Goal: Submit feedback/report problem

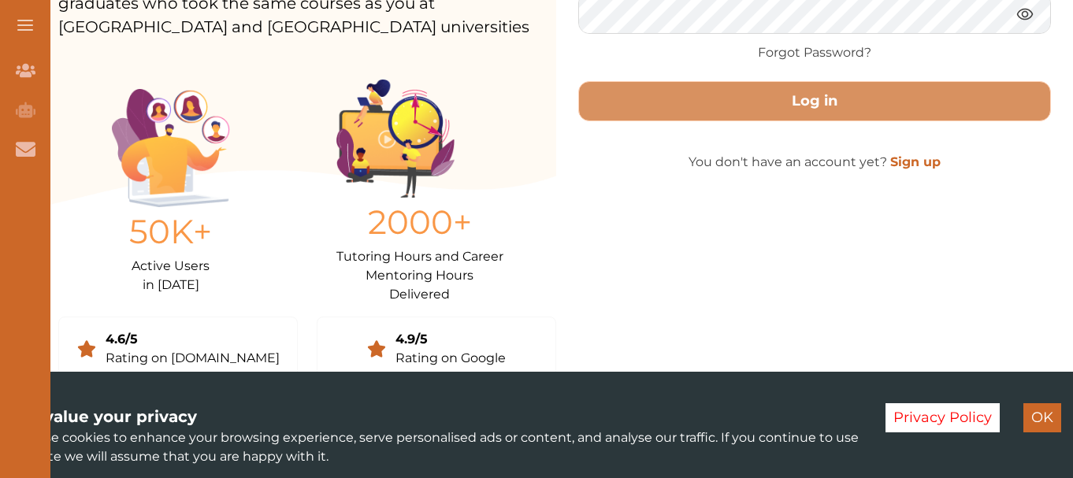
scroll to position [343, 0]
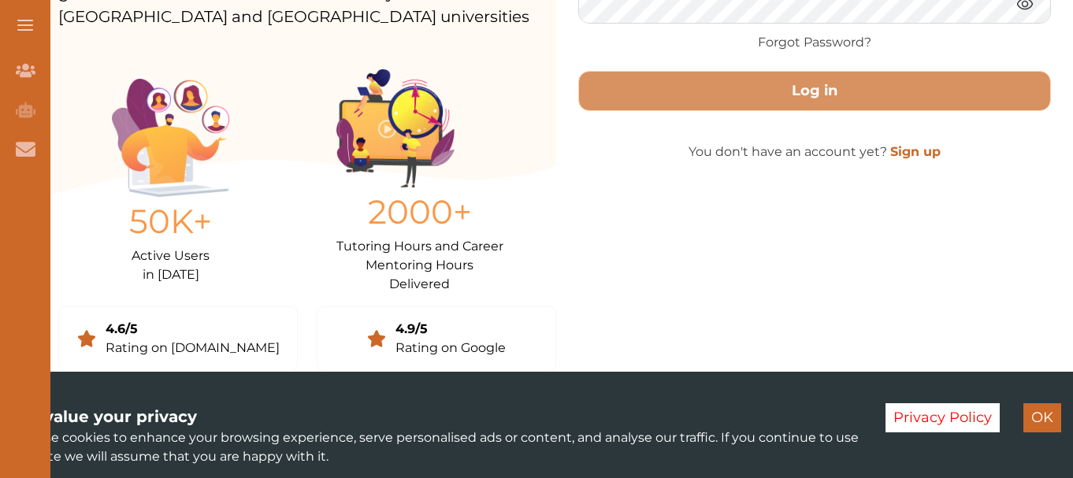
drag, startPoint x: 1039, startPoint y: 414, endPoint x: 543, endPoint y: 304, distance: 508.4
click at [1036, 414] on button "OK" at bounding box center [1043, 417] width 38 height 29
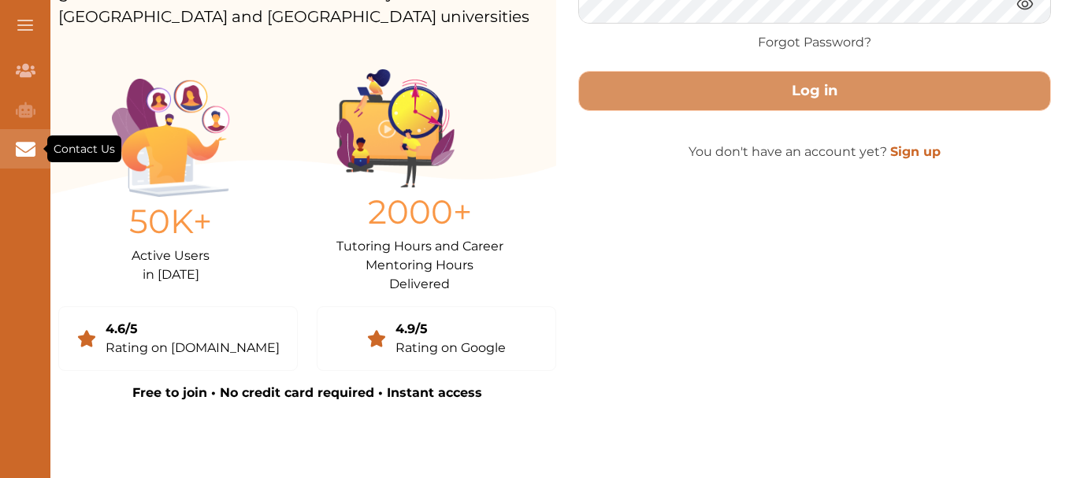
click at [24, 145] on icon "Contact Us" at bounding box center [26, 149] width 20 height 14
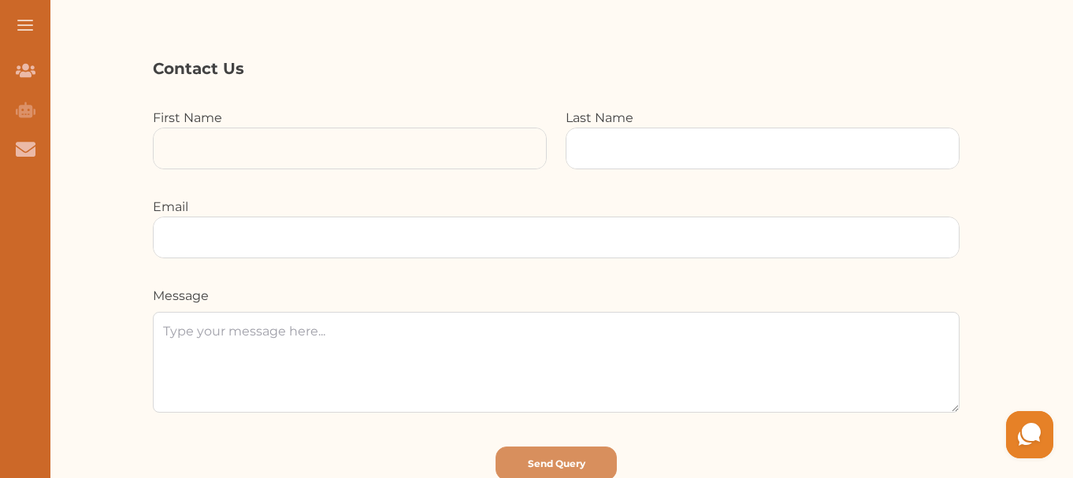
click at [255, 159] on input at bounding box center [350, 148] width 392 height 40
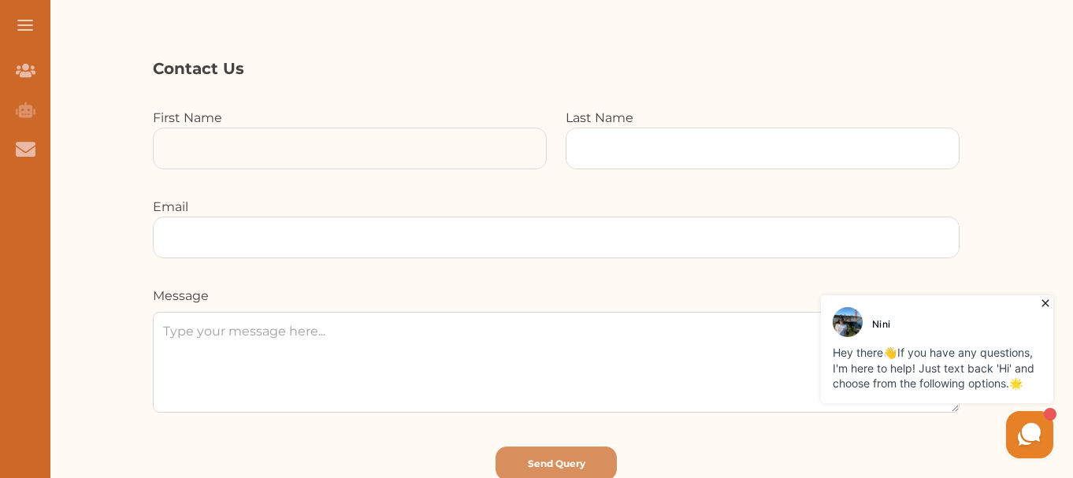
type input "[PERSON_NAME]"
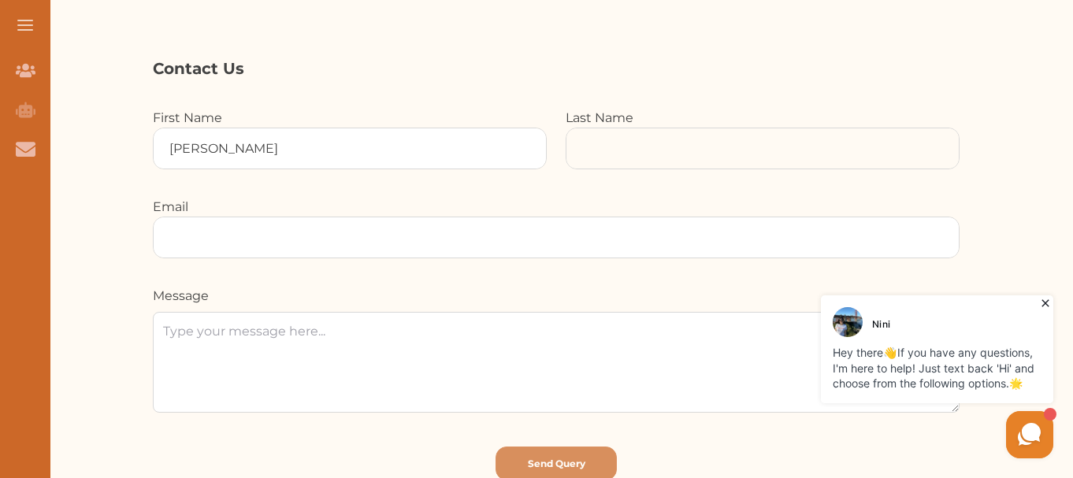
type input "[PERSON_NAME]"
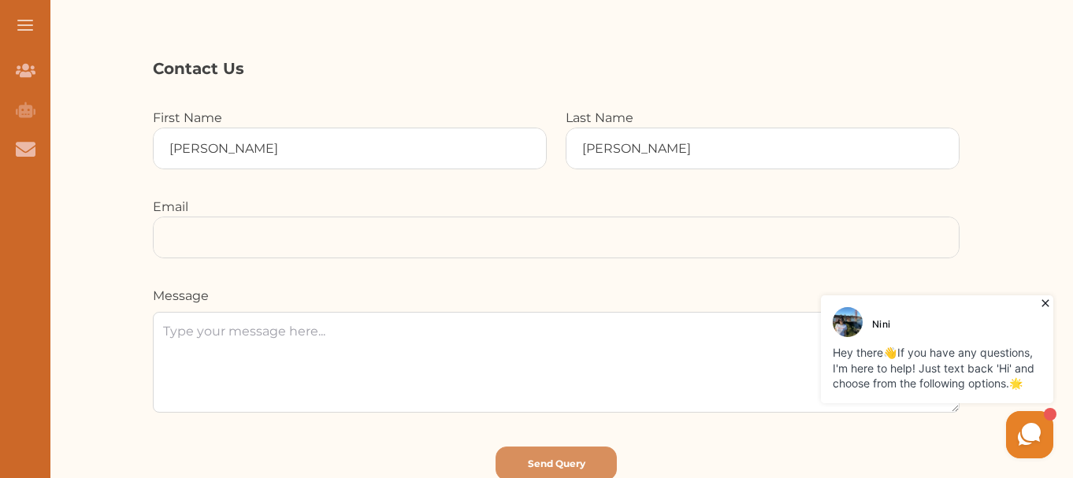
type input "[PERSON_NAME][EMAIL_ADDRESS][PERSON_NAME][DOMAIN_NAME]"
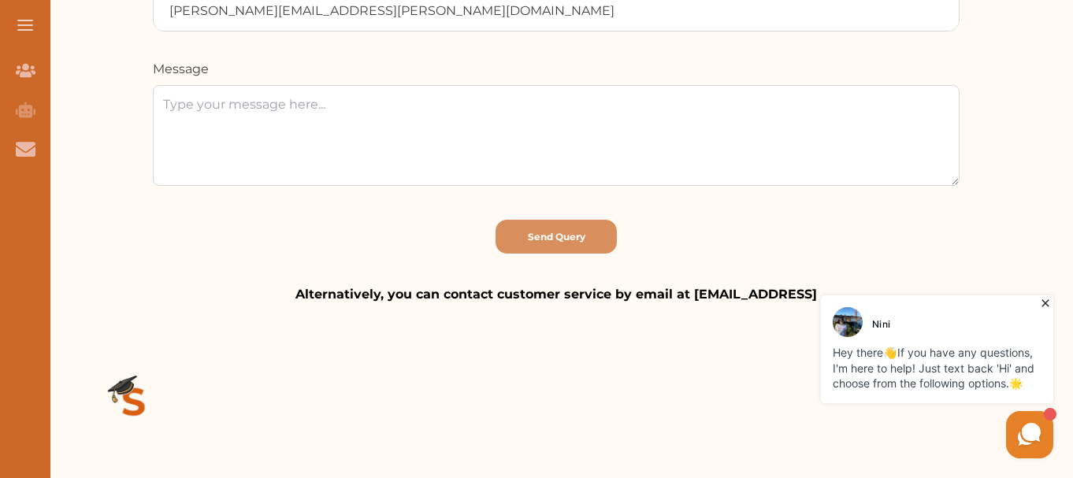
scroll to position [394, 0]
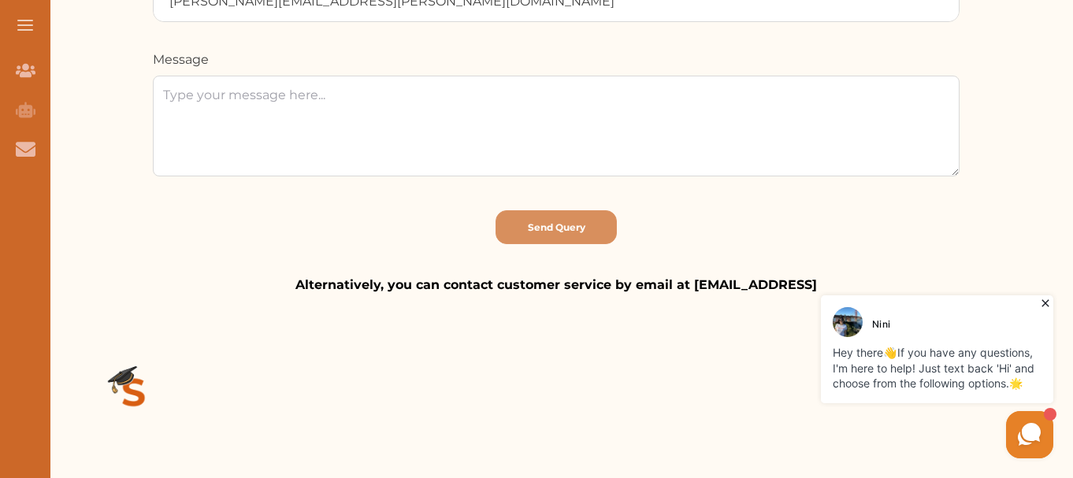
click at [293, 137] on textarea at bounding box center [556, 126] width 807 height 101
click at [552, 106] on textarea at bounding box center [556, 126] width 807 height 101
paste textarea "Hi Team Marketing, this is regarding the upcoming Saudi Smart Education 2025 in…"
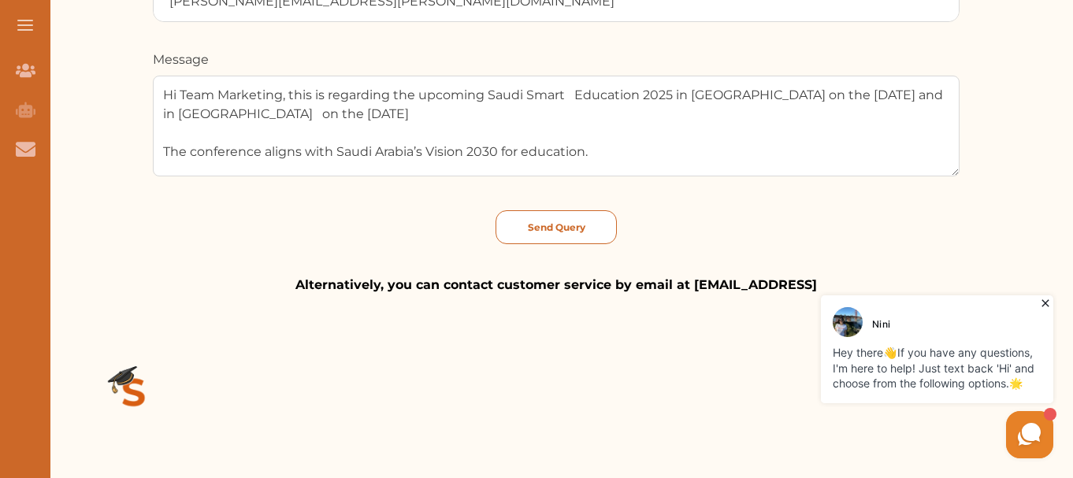
scroll to position [40, 0]
type textarea "Hi Team Marketing, this is regarding the upcoming Saudi Smart Education 2025 in…"
click at [549, 227] on p "Send Query" at bounding box center [557, 228] width 58 height 14
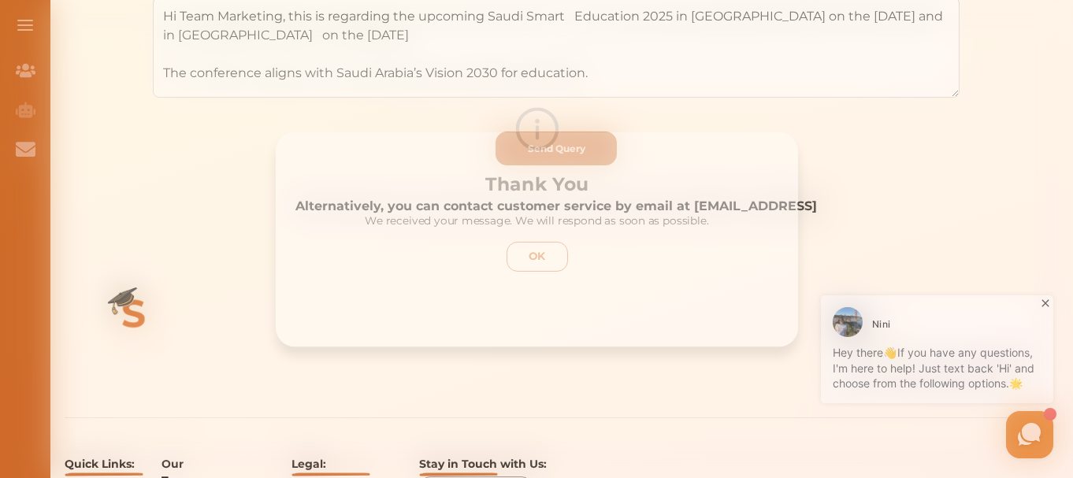
click at [547, 250] on p "OK" at bounding box center [536, 257] width 49 height 17
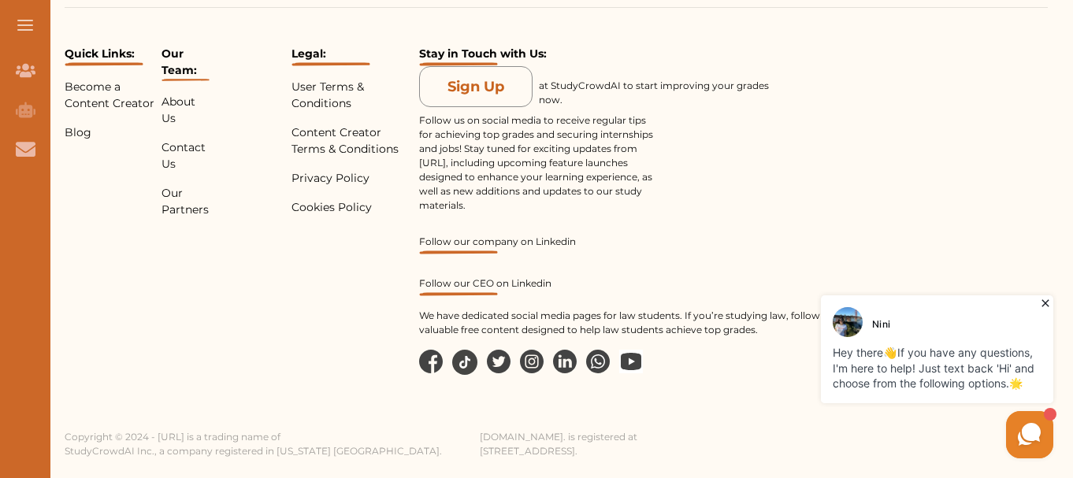
scroll to position [886, 0]
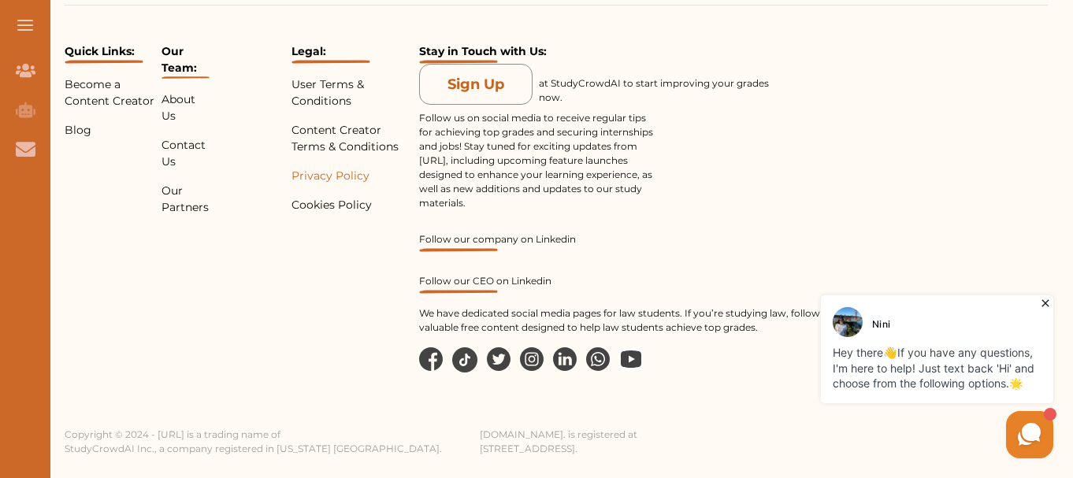
click at [317, 169] on p "Privacy Policy" at bounding box center [353, 176] width 122 height 17
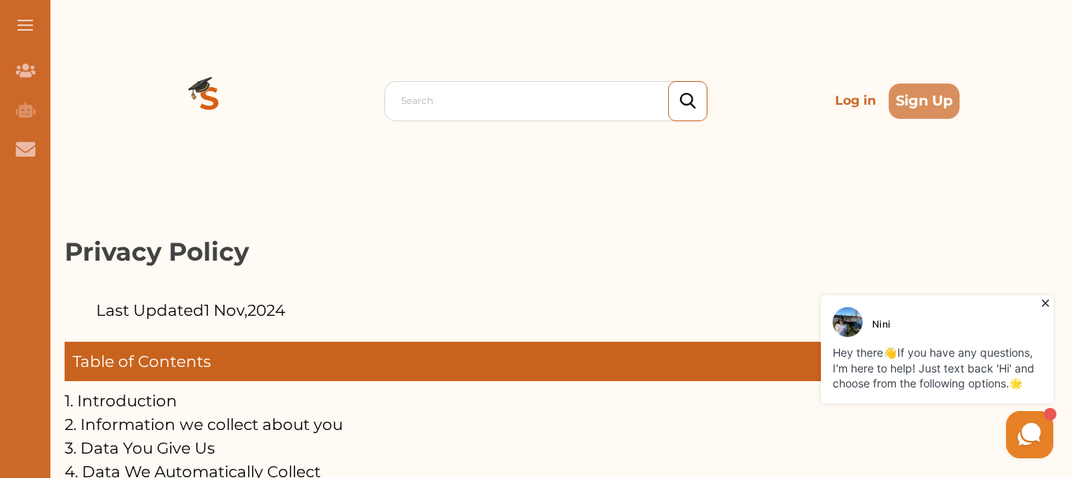
click at [1046, 303] on icon at bounding box center [1045, 303] width 7 height 7
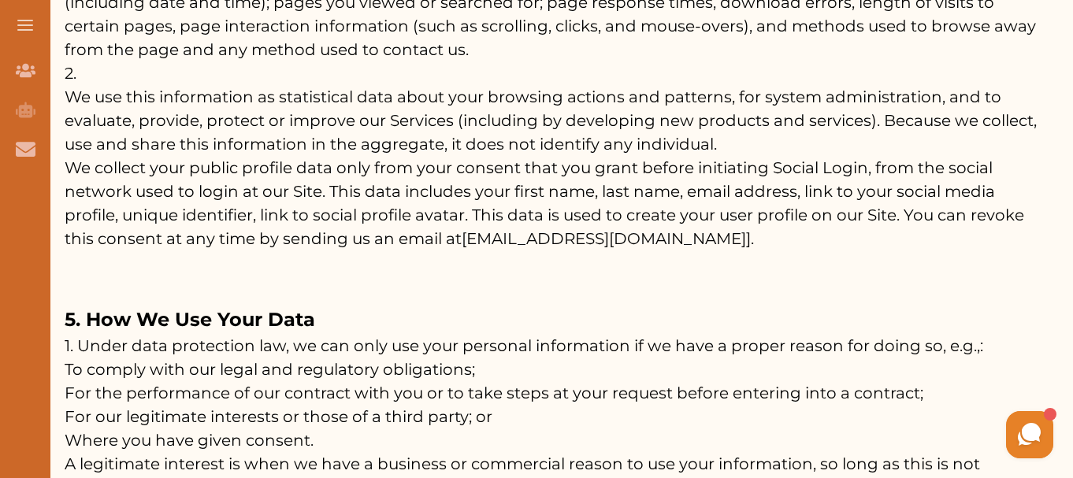
scroll to position [7869, 0]
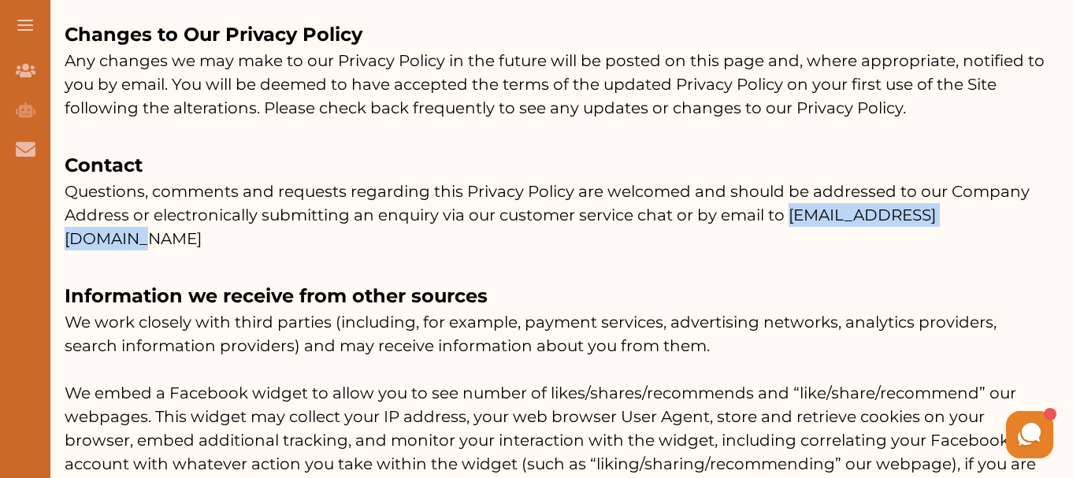
drag, startPoint x: 787, startPoint y: 241, endPoint x: 994, endPoint y: 245, distance: 207.3
click at [994, 245] on p "Questions, comments and requests regarding this Privacy Policy are welcomed and…" at bounding box center [556, 215] width 983 height 71
copy p "[EMAIL_ADDRESS][DOMAIN_NAME]"
